Goal: Transaction & Acquisition: Purchase product/service

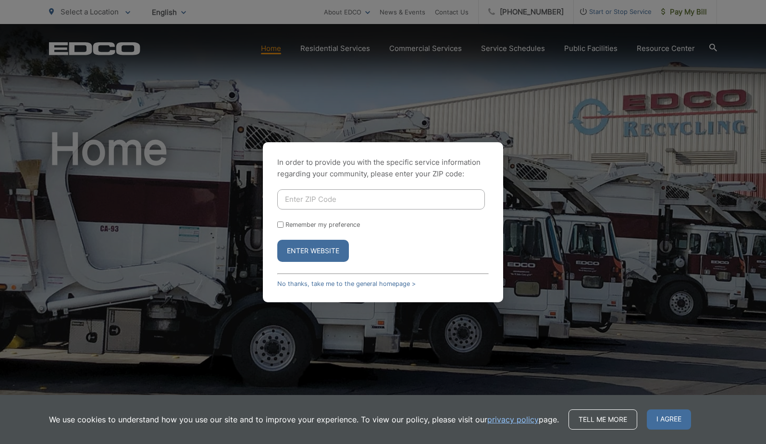
click at [317, 201] on input "Enter ZIP Code" at bounding box center [381, 199] width 208 height 20
type input "91945"
click at [281, 225] on input "Remember my preference" at bounding box center [280, 224] width 6 height 6
checkbox input "true"
click at [304, 252] on button "Enter Website" at bounding box center [313, 251] width 72 height 22
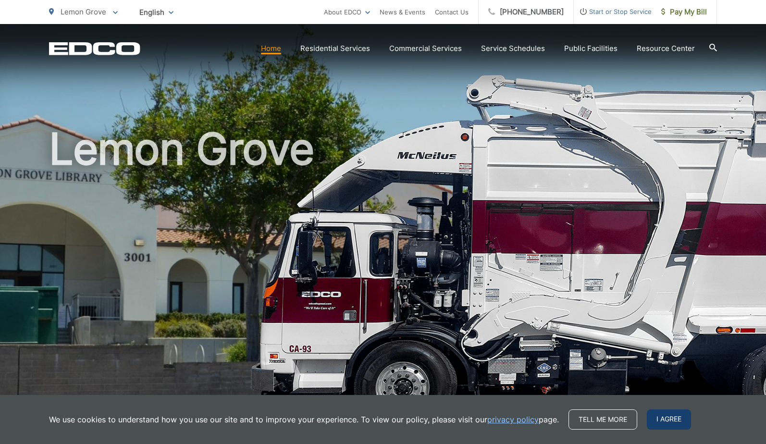
click at [672, 418] on span "I agree" at bounding box center [669, 419] width 44 height 20
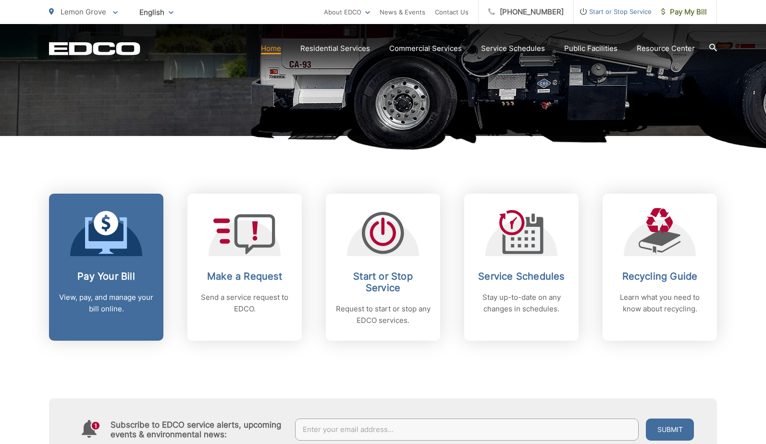
scroll to position [289, 0]
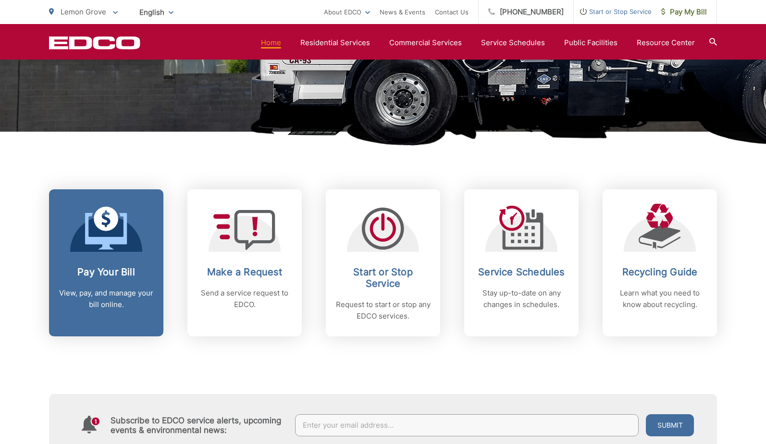
click at [107, 277] on h2 "Pay Your Bill" at bounding box center [106, 272] width 95 height 12
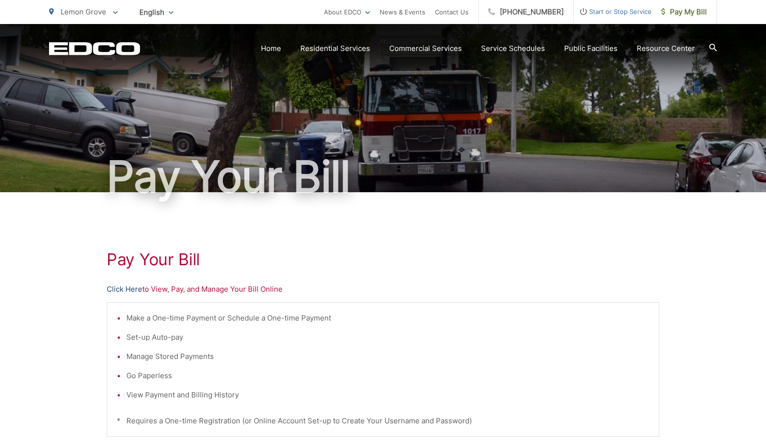
click at [137, 293] on link "Click Here" at bounding box center [125, 289] width 36 height 12
